Goal: Information Seeking & Learning: Learn about a topic

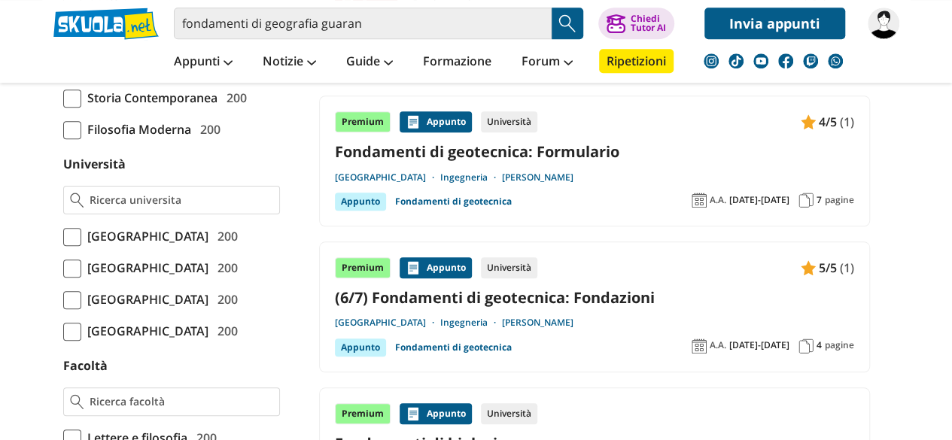
scroll to position [626, 0]
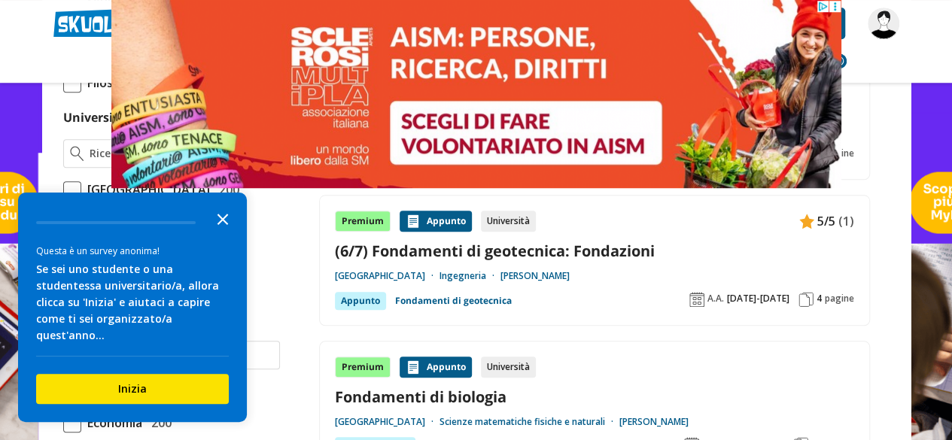
click at [223, 225] on polygon "Close the survey" at bounding box center [223, 219] width 11 height 11
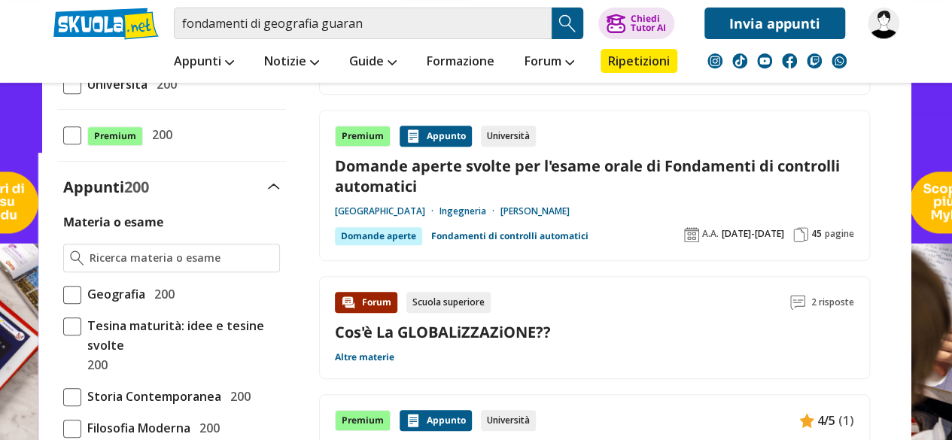
scroll to position [0, 0]
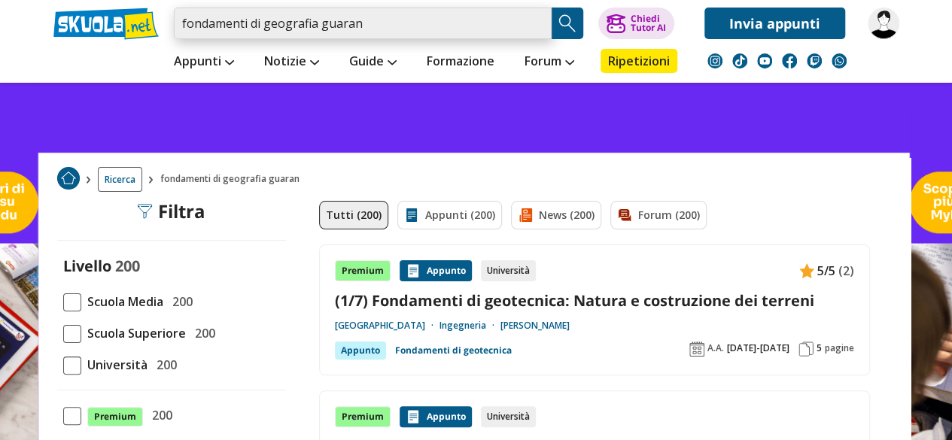
click at [406, 23] on input "fondamenti di geografia guaran" at bounding box center [363, 24] width 378 height 32
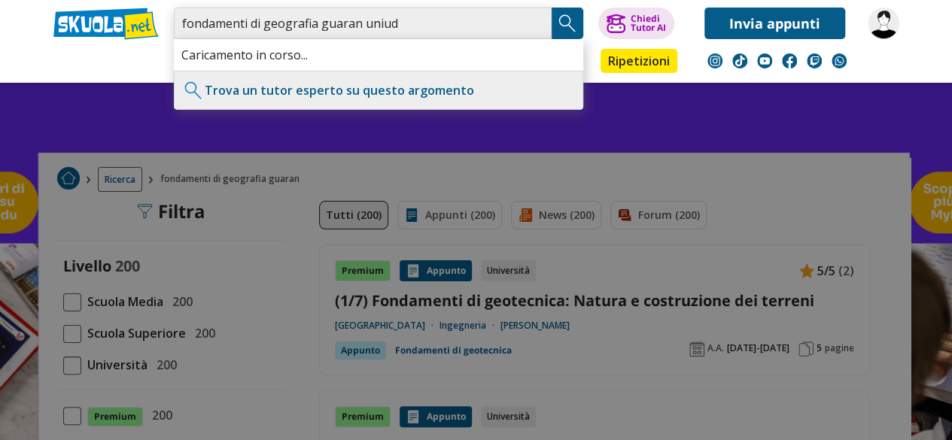
type input "fondamenti di geografia guaran uniud"
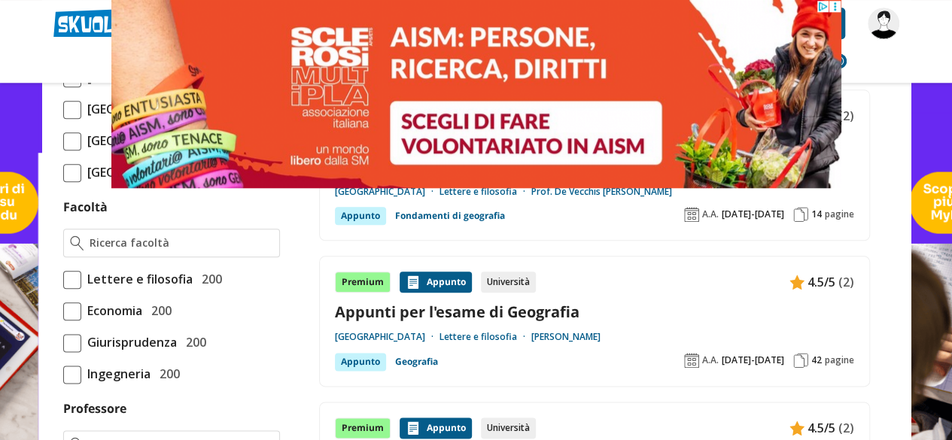
scroll to position [793, 0]
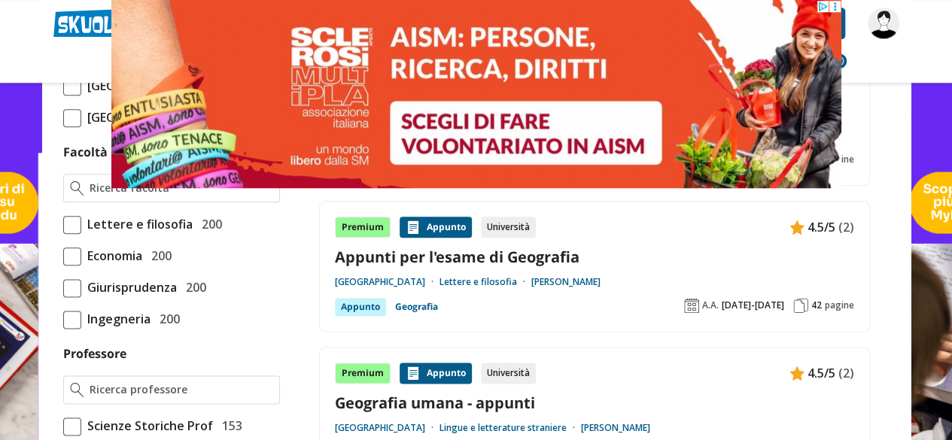
click at [367, 254] on link "Appunti per l'esame di Geografia" at bounding box center [594, 257] width 519 height 20
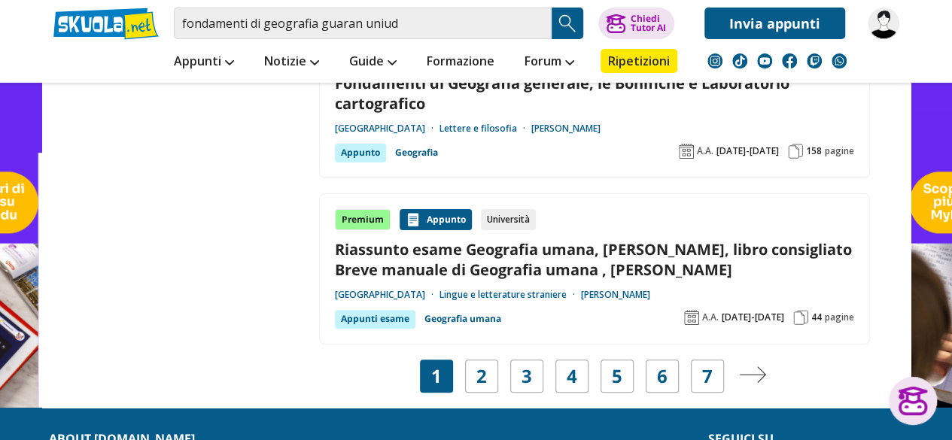
scroll to position [2972, 0]
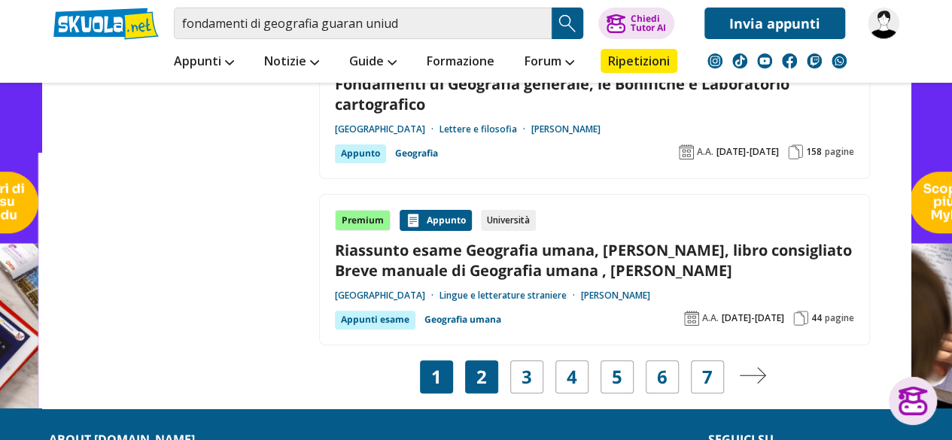
click at [479, 367] on link "2" at bounding box center [481, 377] width 11 height 21
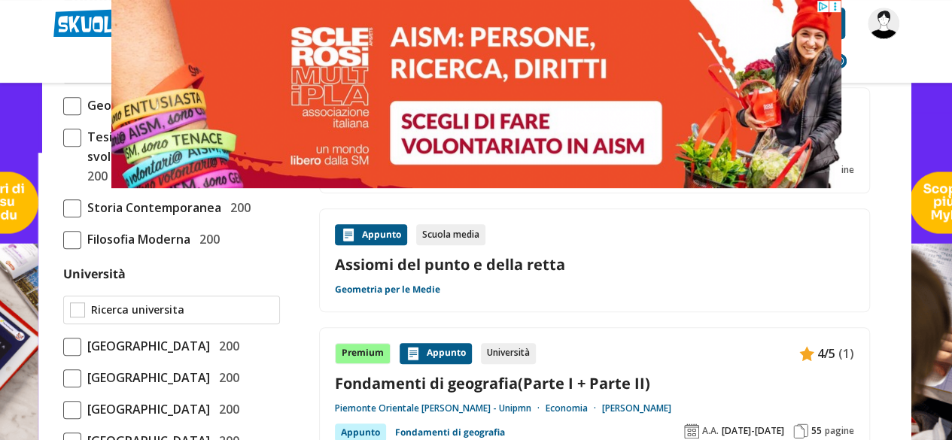
click at [122, 312] on input "Università" at bounding box center [182, 310] width 182 height 15
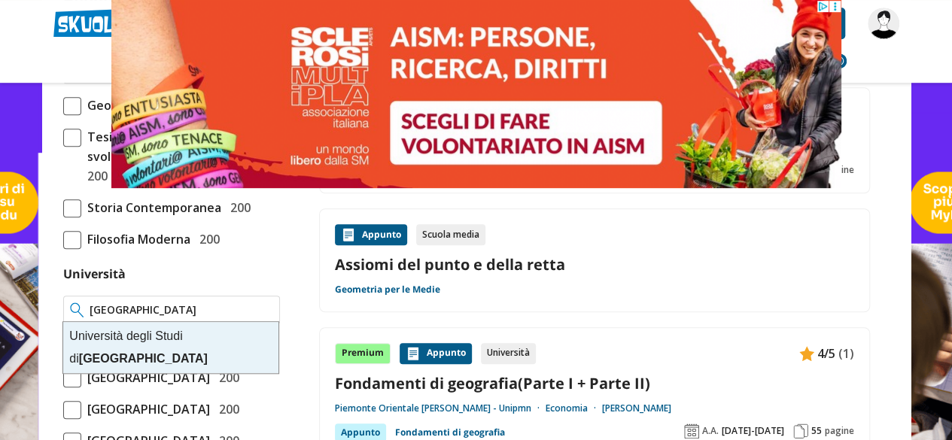
click at [88, 333] on div "[GEOGRAPHIC_DATA]" at bounding box center [170, 347] width 215 height 51
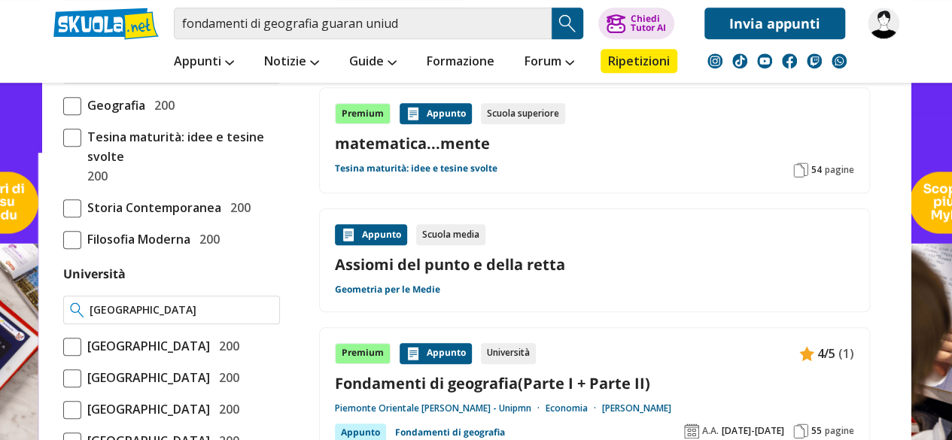
type input "[GEOGRAPHIC_DATA]"
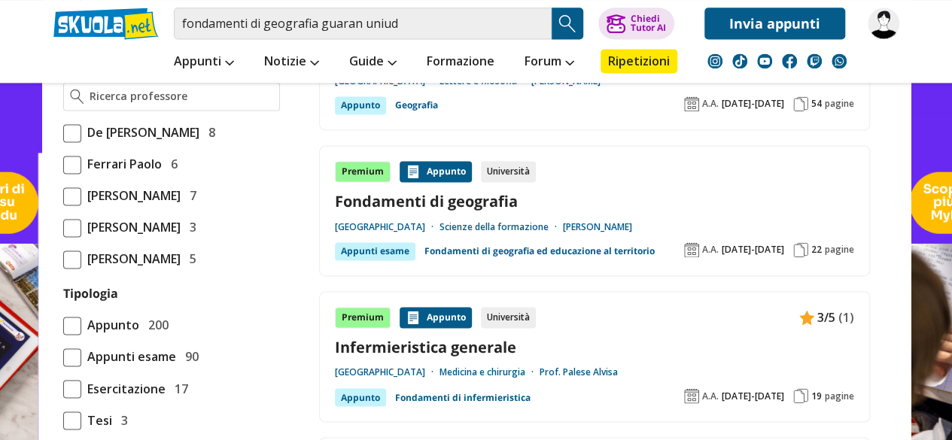
scroll to position [1037, 0]
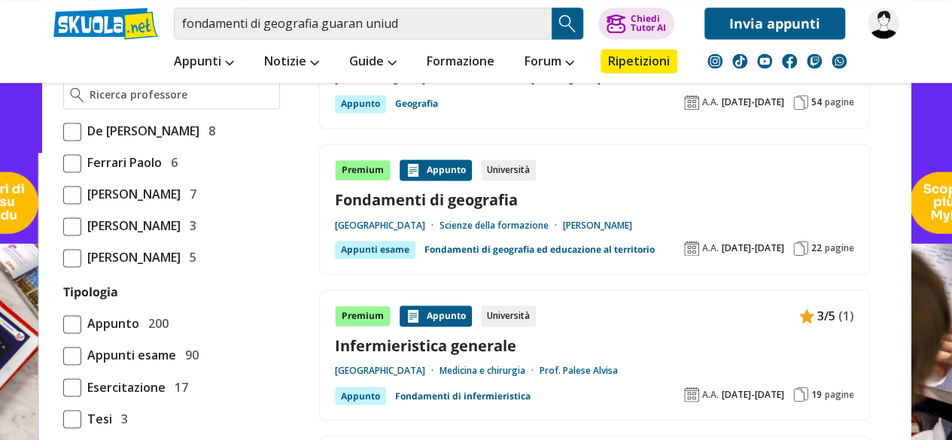
click at [361, 225] on link "[GEOGRAPHIC_DATA]" at bounding box center [387, 226] width 105 height 12
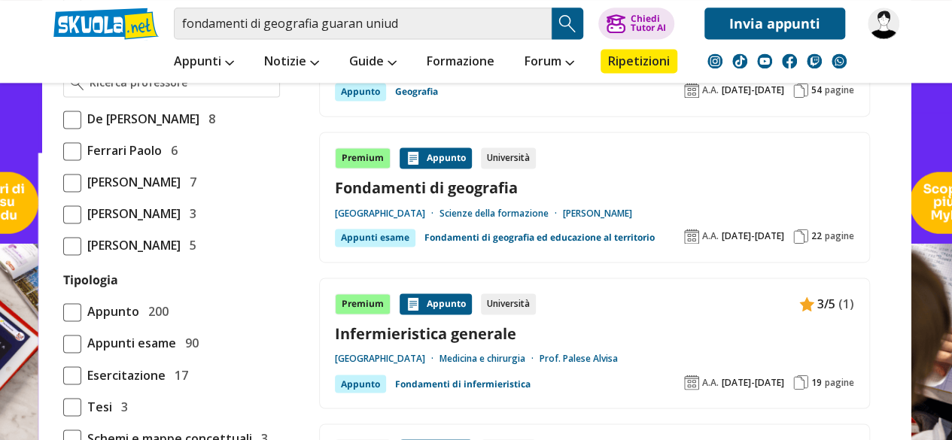
scroll to position [1059, 0]
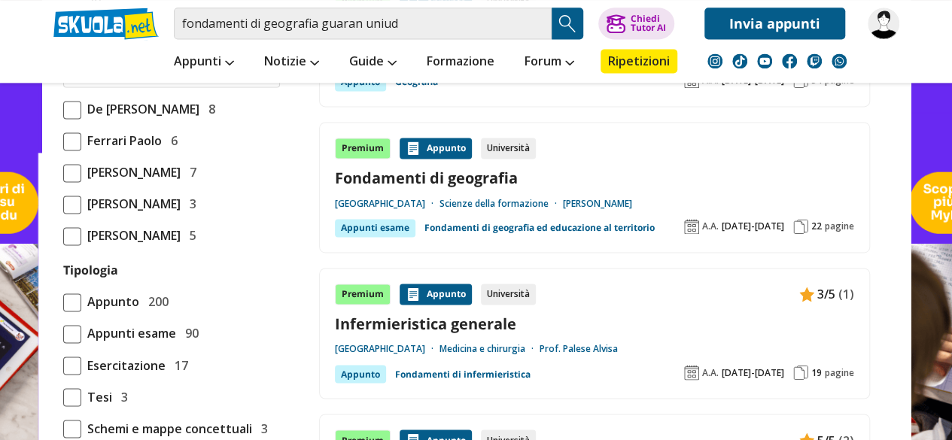
click at [429, 152] on div "Appunto" at bounding box center [436, 148] width 72 height 21
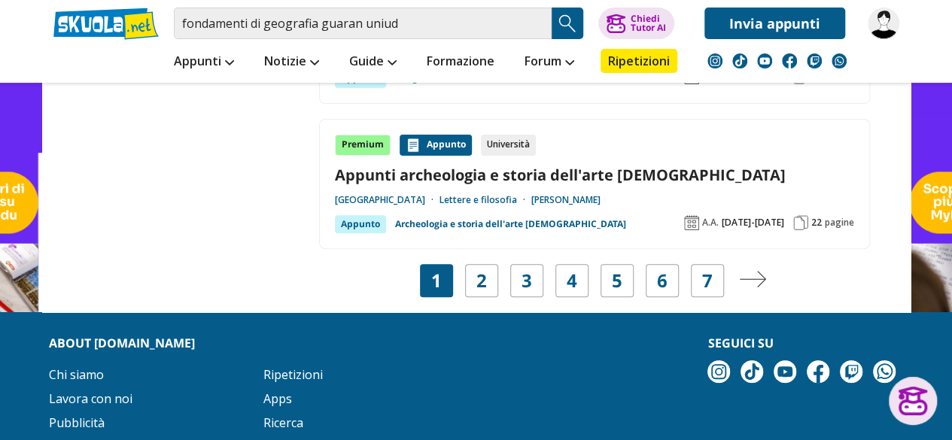
scroll to position [3043, 0]
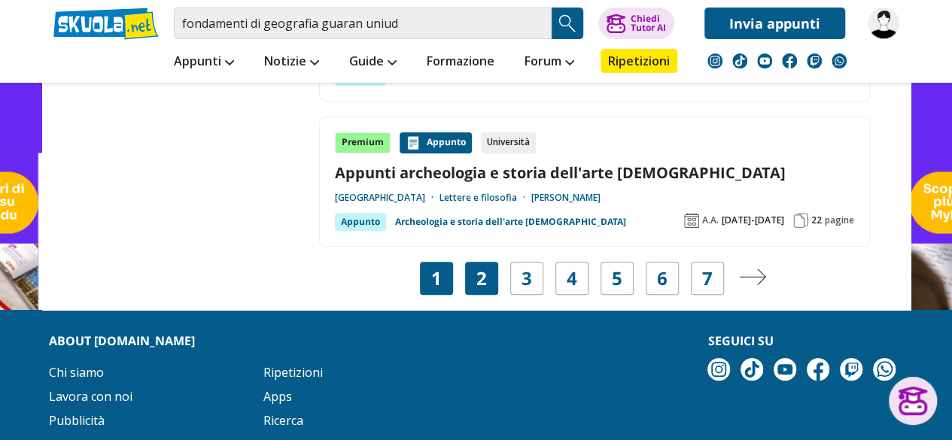
click at [483, 271] on link "2" at bounding box center [481, 278] width 11 height 21
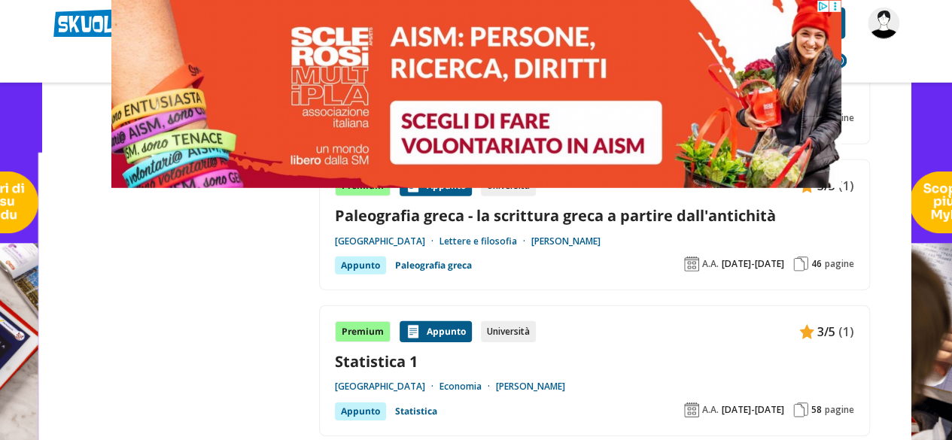
scroll to position [2215, 0]
